Goal: Task Accomplishment & Management: Complete application form

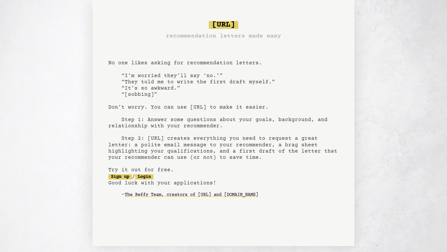
click at [254, 108] on pre "[URL] recommendation letters made easy No one likes asking for recommendation l…" at bounding box center [223, 114] width 231 height 192
click at [254, 108] on pre "bragsheet.ai recommendation letters made easy No one likes asking for recommend…" at bounding box center [223, 114] width 231 height 192
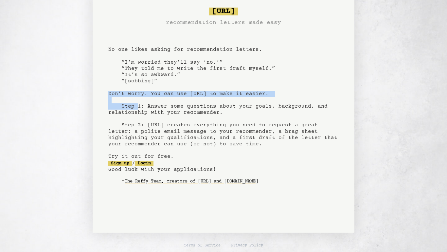
scroll to position [15, 0]
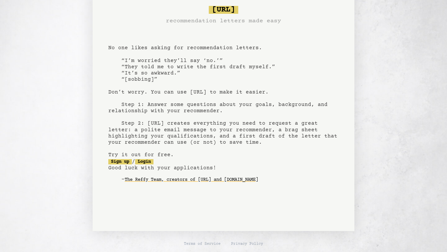
click at [254, 108] on pre "bragsheet.ai recommendation letters made easy No one likes asking for recommend…" at bounding box center [223, 99] width 231 height 192
click at [127, 160] on link "Sign up" at bounding box center [120, 161] width 24 height 5
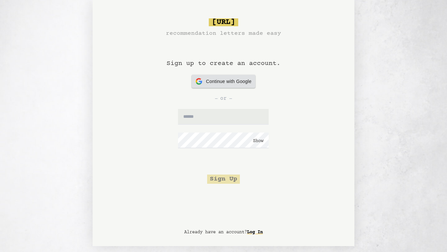
click at [200, 79] on icon at bounding box center [198, 79] width 5 height 3
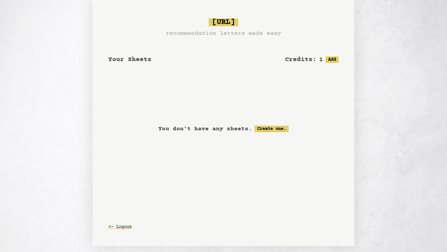
click at [273, 133] on div "You don't have any sheets. Create one." at bounding box center [223, 129] width 231 height 82
click at [271, 129] on link "Create one." at bounding box center [272, 128] width 34 height 7
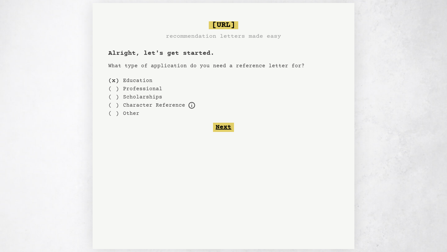
click at [229, 130] on button "Next" at bounding box center [223, 126] width 21 height 9
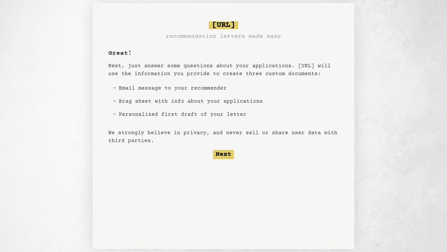
click at [116, 87] on li "Email message to your recommender" at bounding box center [190, 88] width 149 height 13
click at [227, 151] on button "Next" at bounding box center [223, 154] width 21 height 9
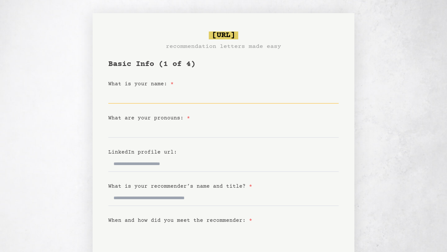
click at [168, 97] on input "What is your name: *" at bounding box center [223, 96] width 231 height 16
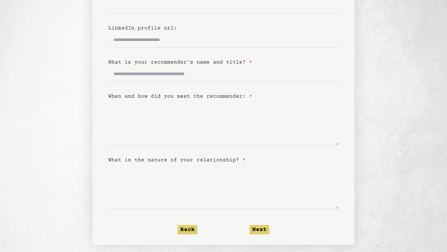
scroll to position [130, 0]
